Goal: Task Accomplishment & Management: Manage account settings

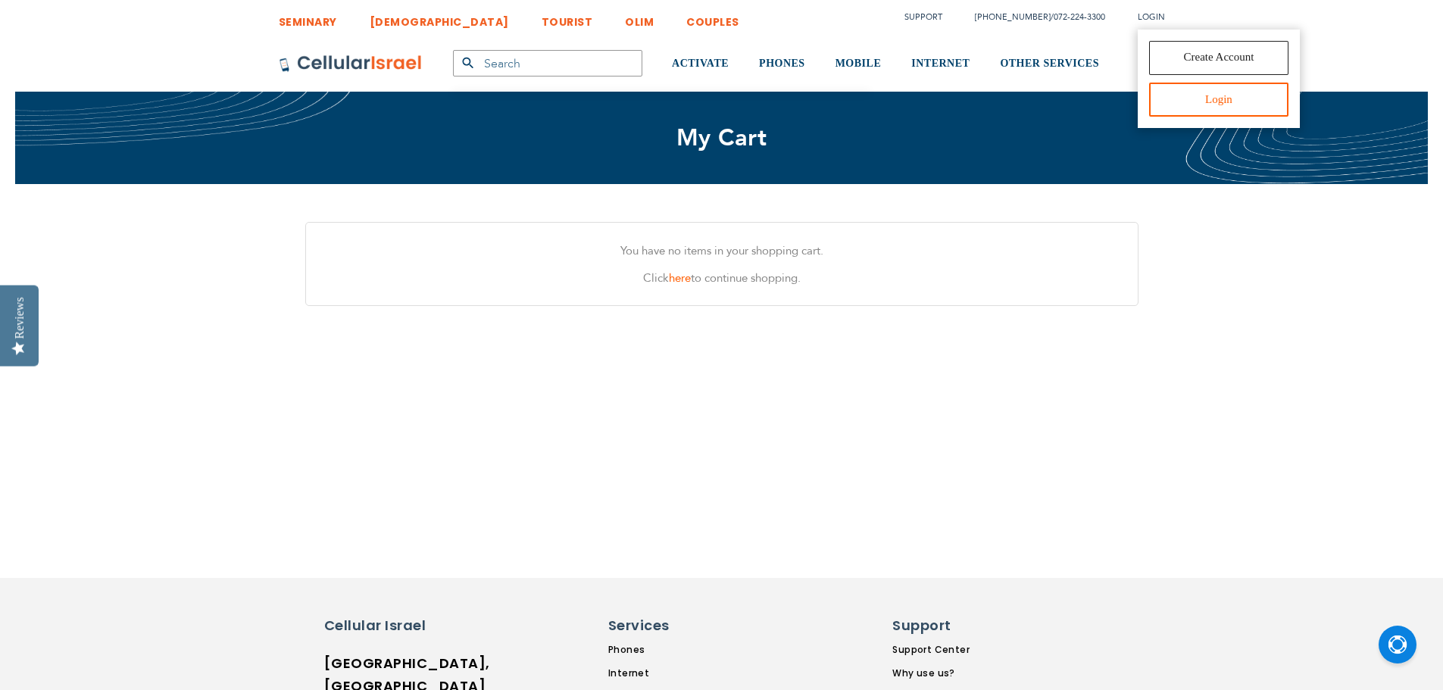
click at [1165, 95] on link "Login" at bounding box center [1219, 100] width 140 height 34
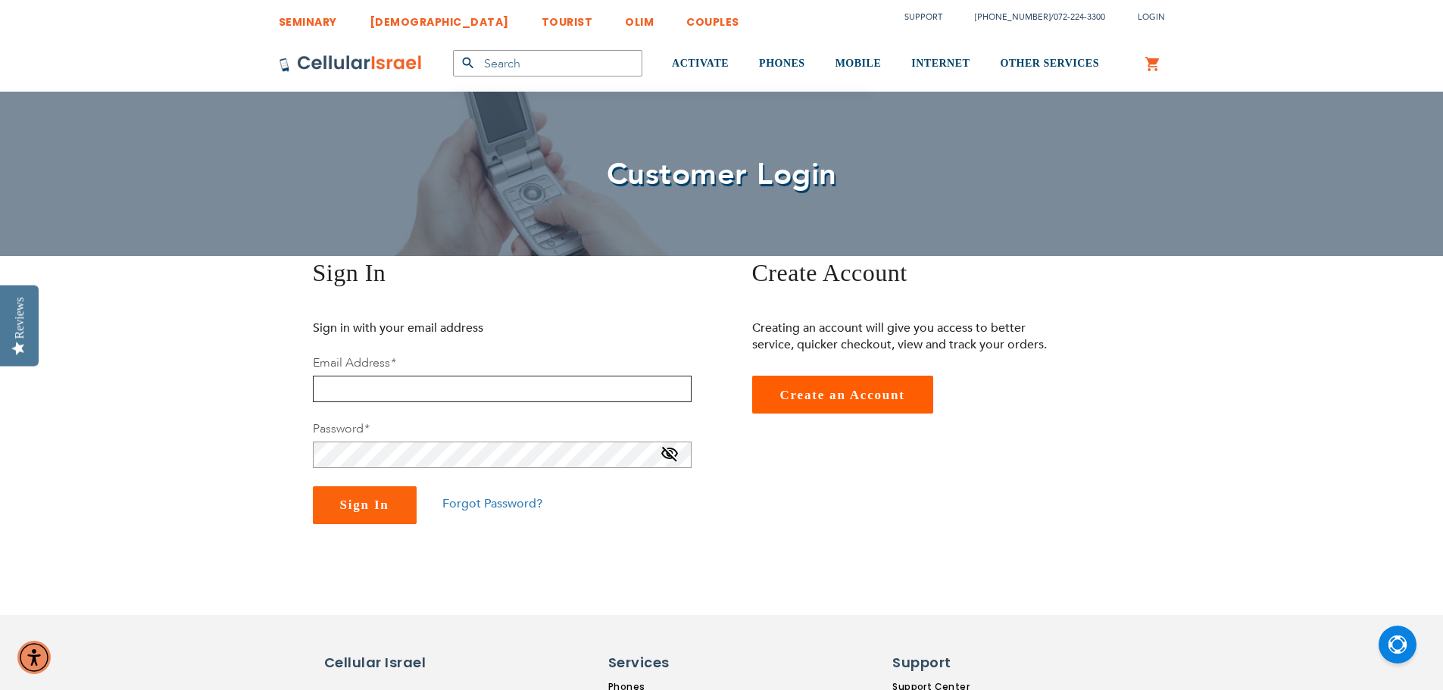
click at [510, 392] on input "email" at bounding box center [502, 389] width 379 height 27
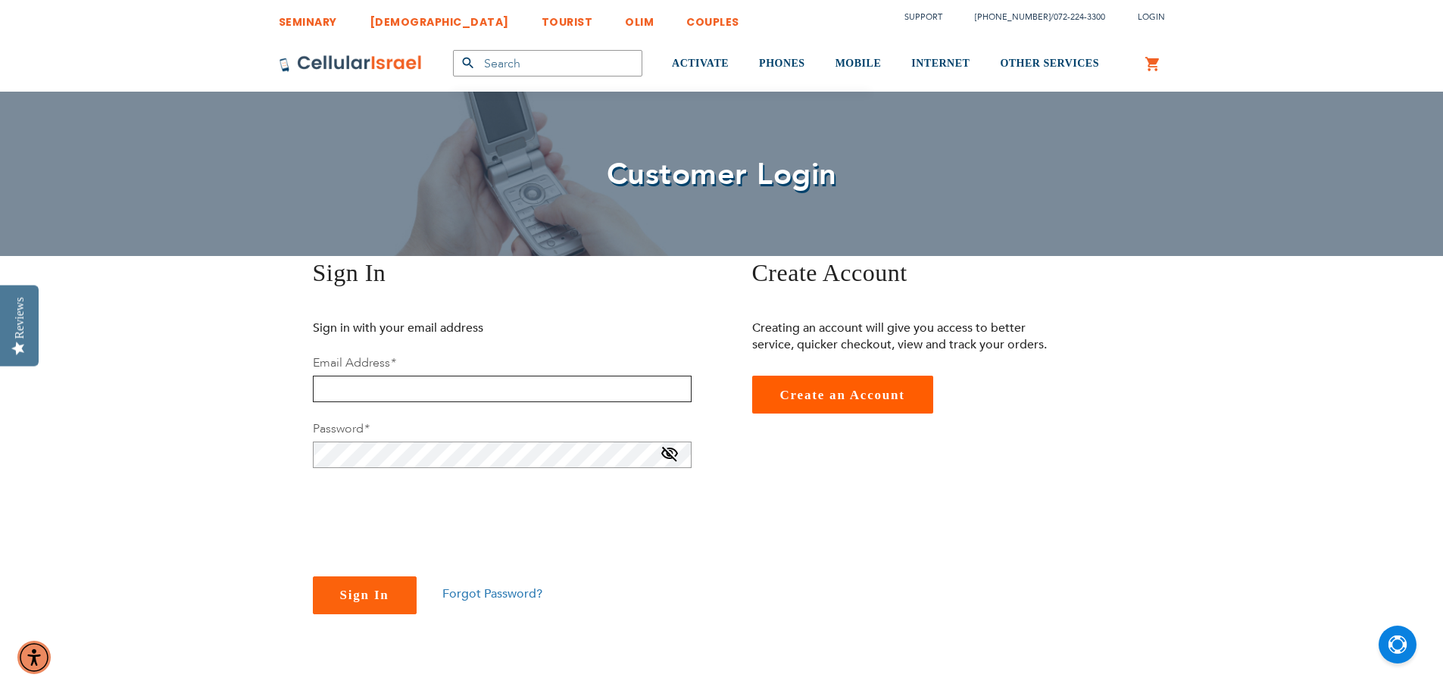
click at [510, 392] on input "email" at bounding box center [502, 389] width 379 height 27
type input "kostia.feldman@gmail.com"
click at [313, 576] on button "Sign In" at bounding box center [365, 595] width 104 height 38
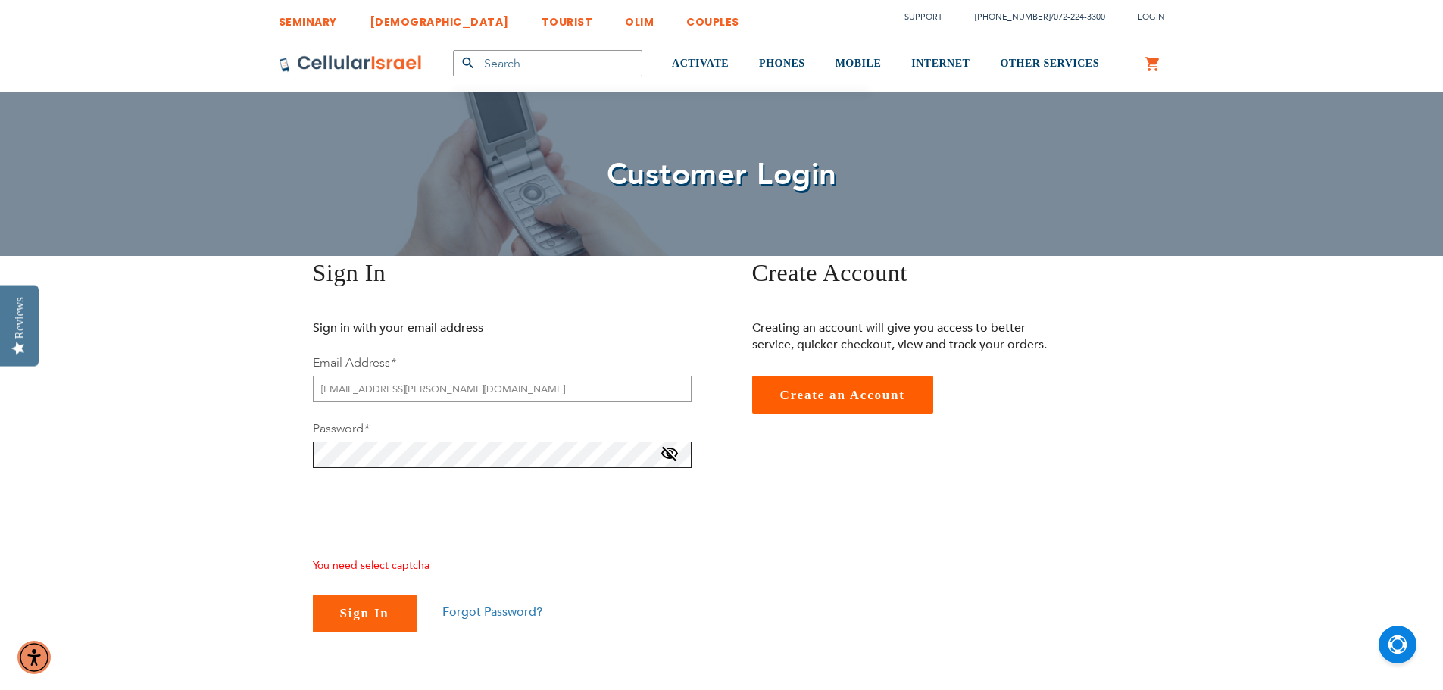
click at [313, 595] on button "Sign In" at bounding box center [365, 614] width 104 height 38
checkbox input "true"
click at [351, 592] on span "Sign In" at bounding box center [364, 595] width 49 height 14
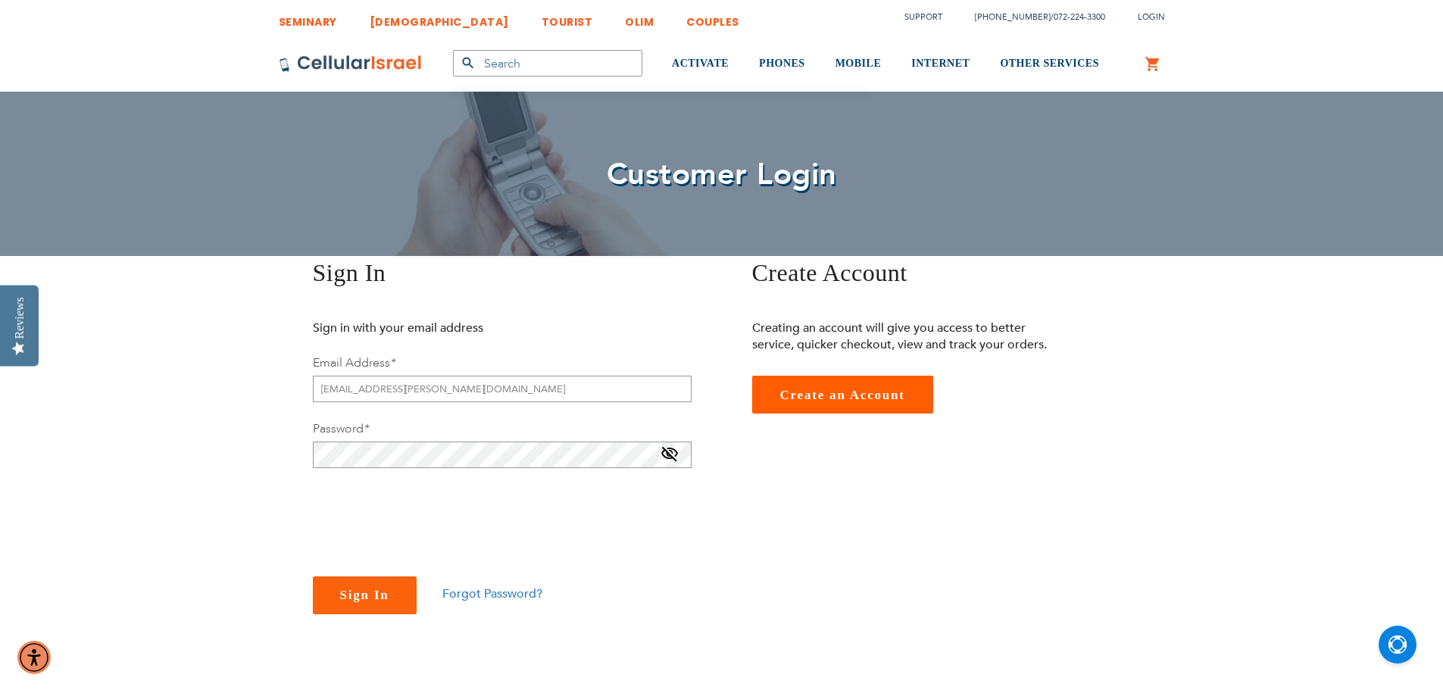
click at [468, 592] on span "Forgot Password?" at bounding box center [492, 594] width 100 height 17
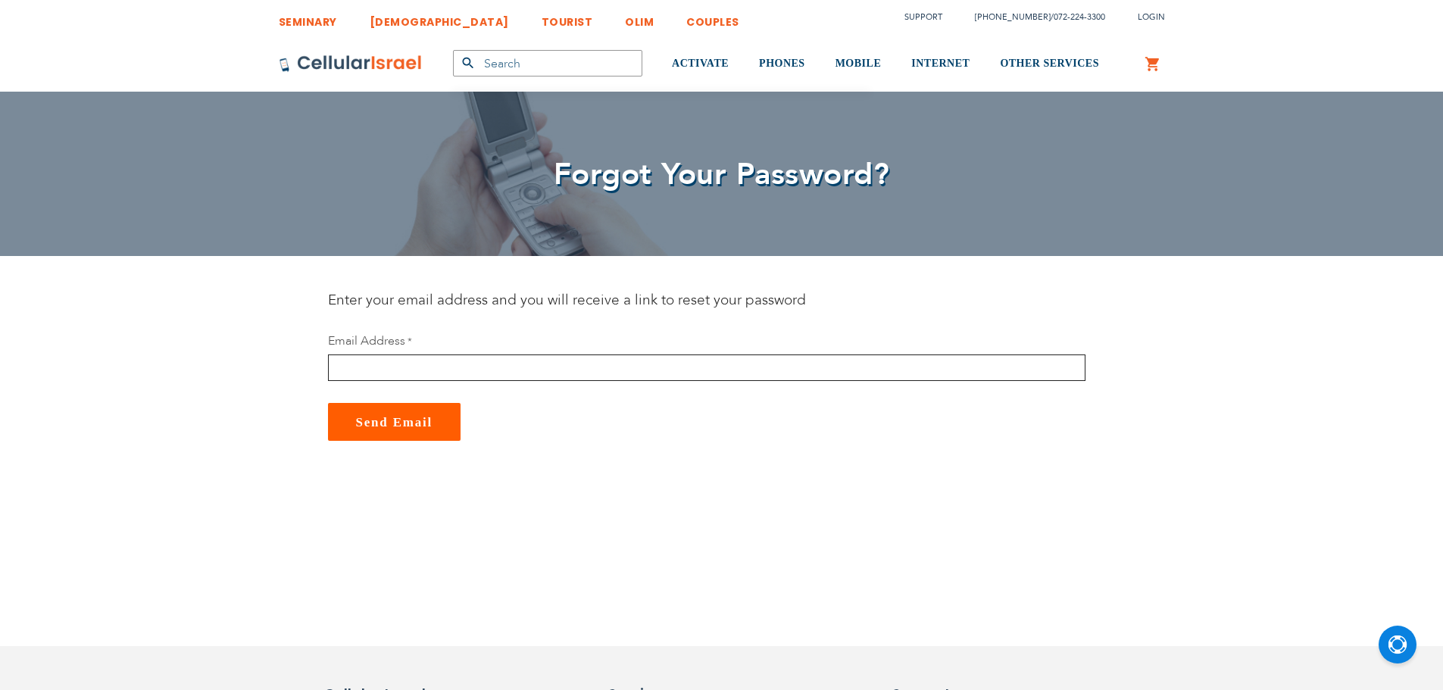
drag, startPoint x: 0, startPoint y: 0, endPoint x: 472, endPoint y: 370, distance: 599.5
click at [472, 370] on input "email" at bounding box center [707, 368] width 758 height 27
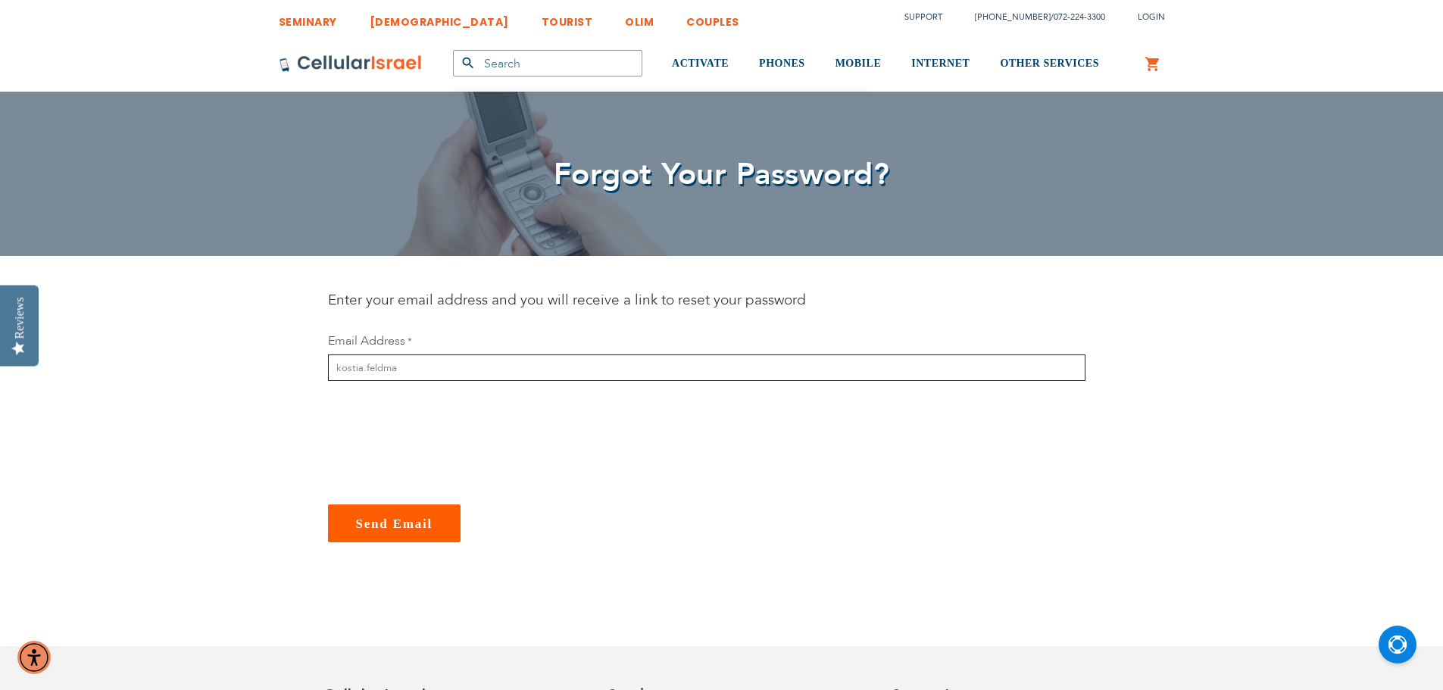
type input "[EMAIL_ADDRESS][PERSON_NAME][DOMAIN_NAME]"
checkbox input "true"
click at [367, 522] on span "Send Email" at bounding box center [394, 524] width 77 height 14
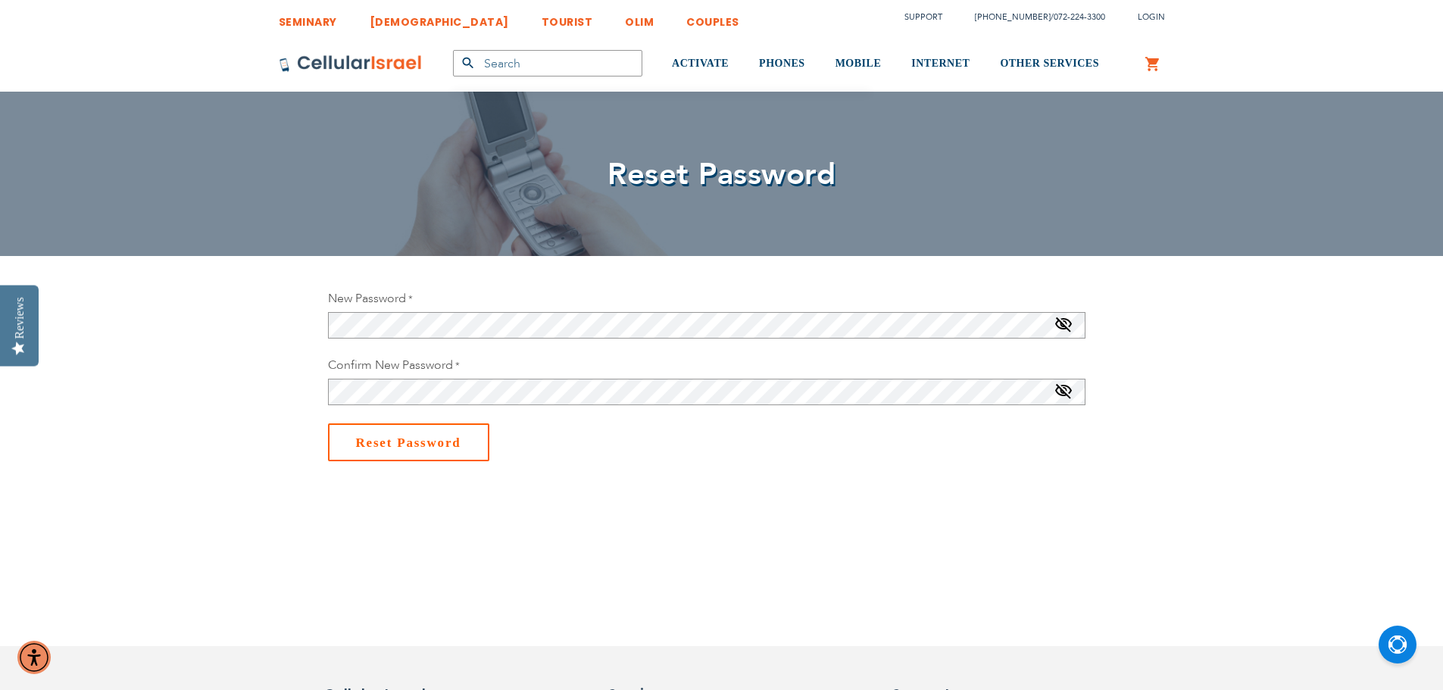
click at [459, 439] on span "Reset Password" at bounding box center [408, 443] width 105 height 14
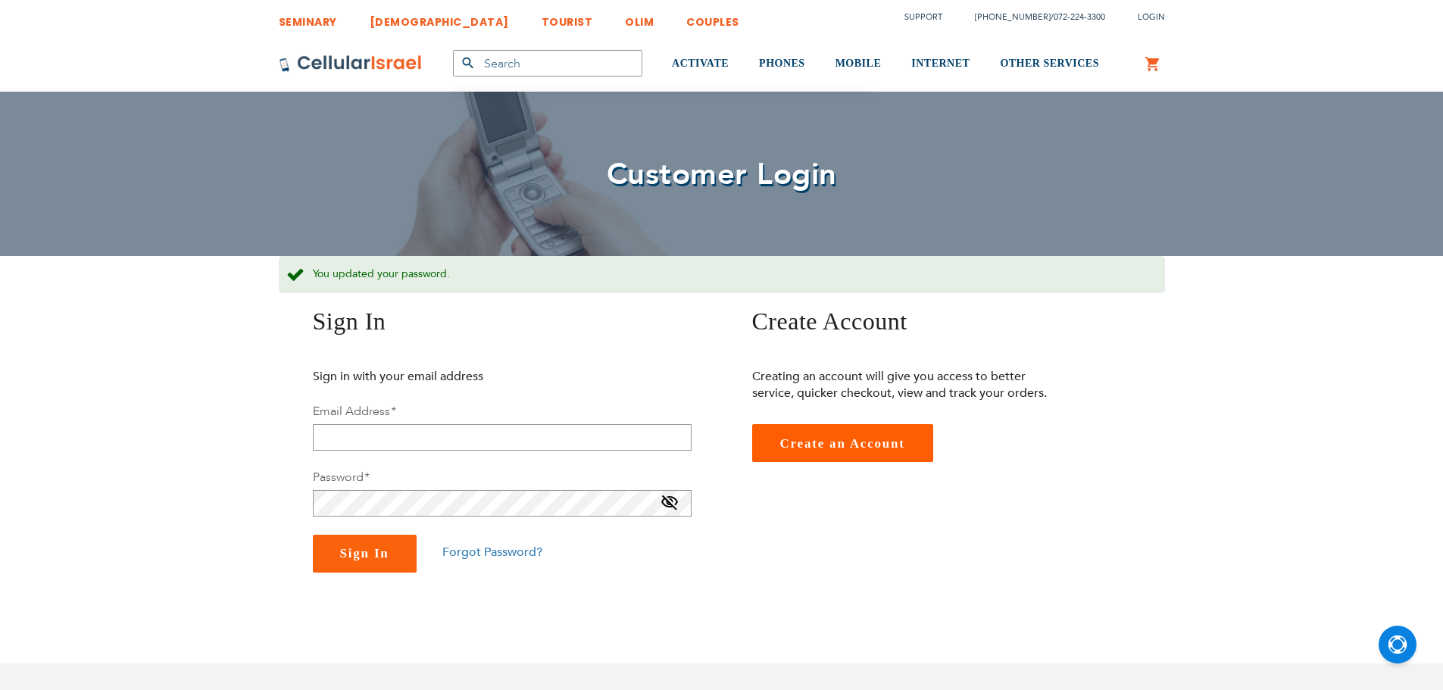
click at [456, 391] on fieldset "Sign in with your email address Email Address * Password * Sign In Forgot Passw…" at bounding box center [502, 470] width 379 height 205
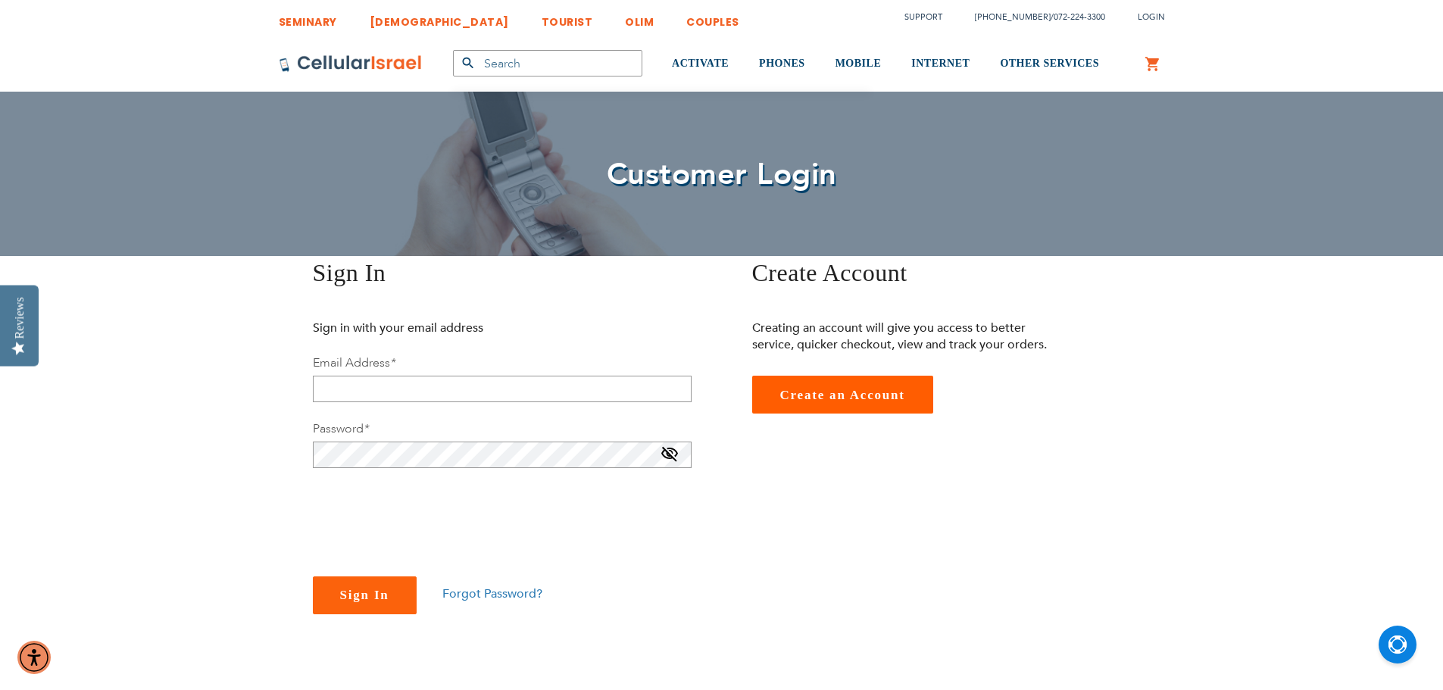
type input "[EMAIL_ADDRESS][PERSON_NAME][DOMAIN_NAME]"
checkbox input "true"
click at [349, 579] on button "Sign In" at bounding box center [365, 595] width 104 height 38
